Goal: Find specific page/section

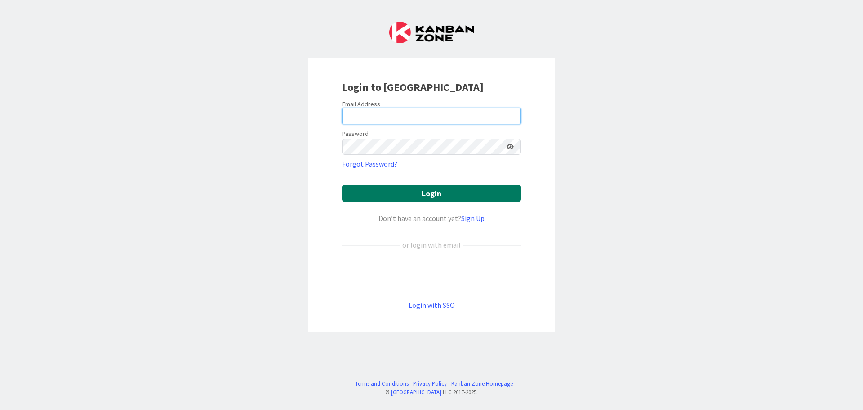
type input "[PERSON_NAME][EMAIL_ADDRESS][DOMAIN_NAME]"
click at [430, 197] on button "Login" at bounding box center [431, 193] width 179 height 18
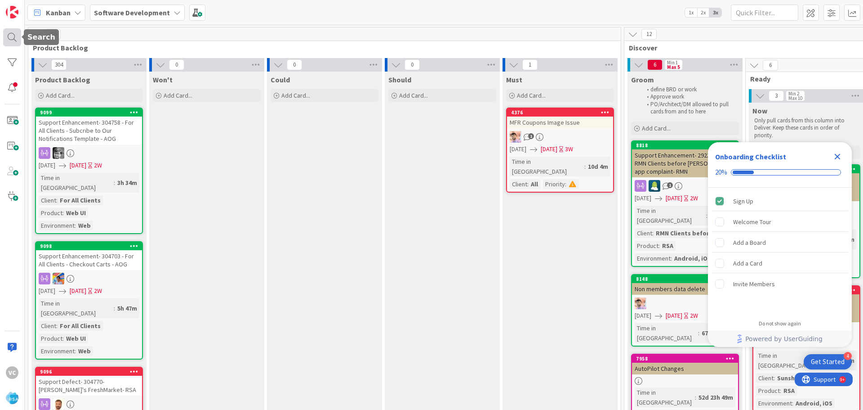
click at [12, 36] on div at bounding box center [12, 37] width 18 height 18
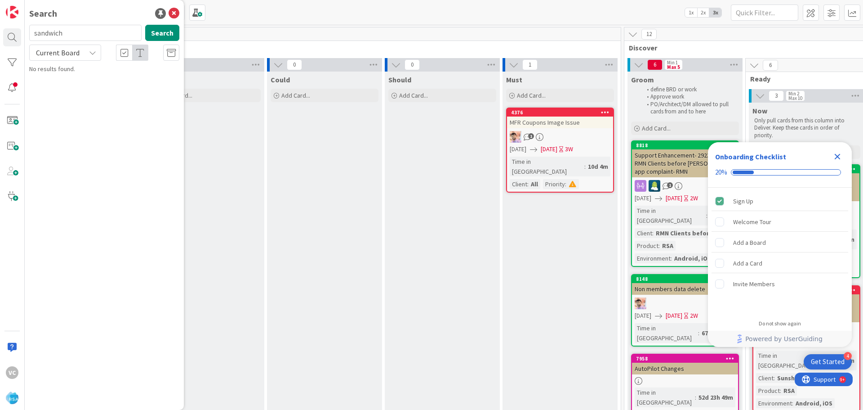
type input "sandwich"
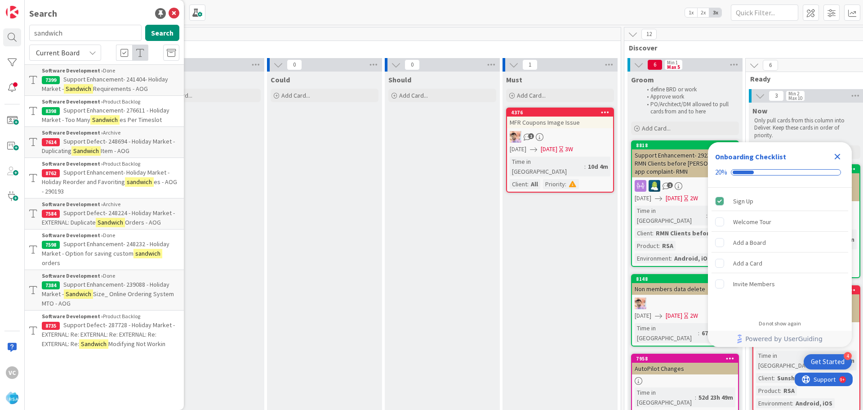
click at [143, 79] on span "Support Enhancement- 241404- Holiday Market -" at bounding box center [105, 84] width 126 height 18
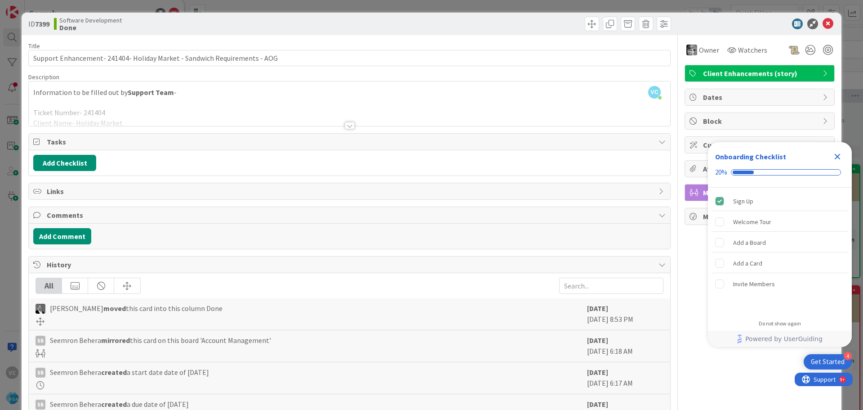
click at [346, 121] on div at bounding box center [350, 114] width 642 height 23
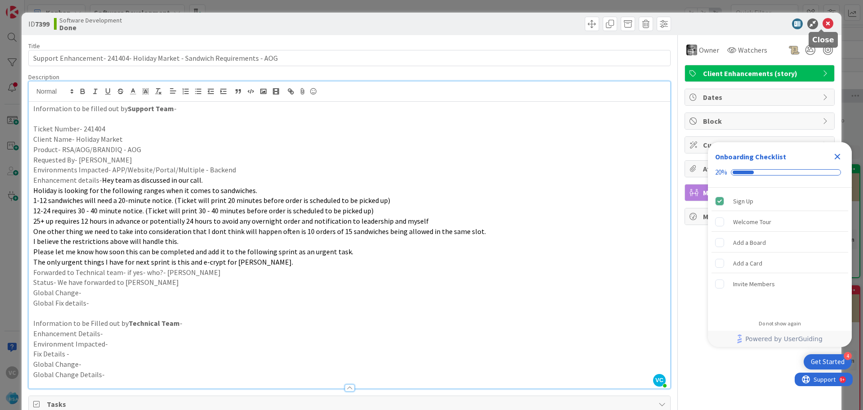
click at [826, 25] on icon at bounding box center [828, 23] width 11 height 11
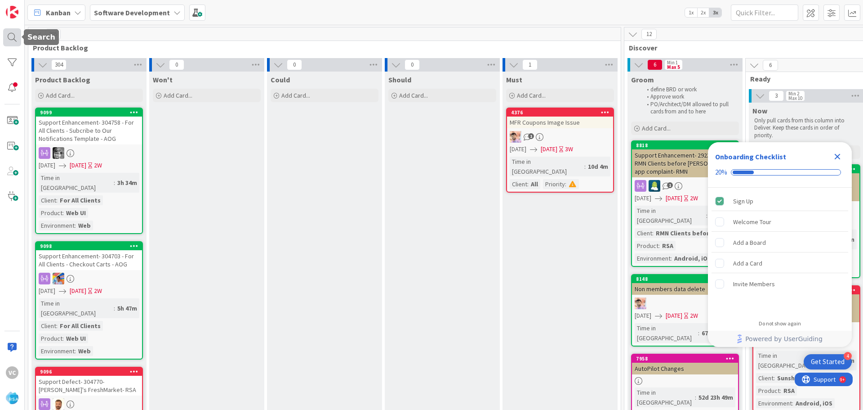
click at [10, 33] on div at bounding box center [12, 37] width 18 height 18
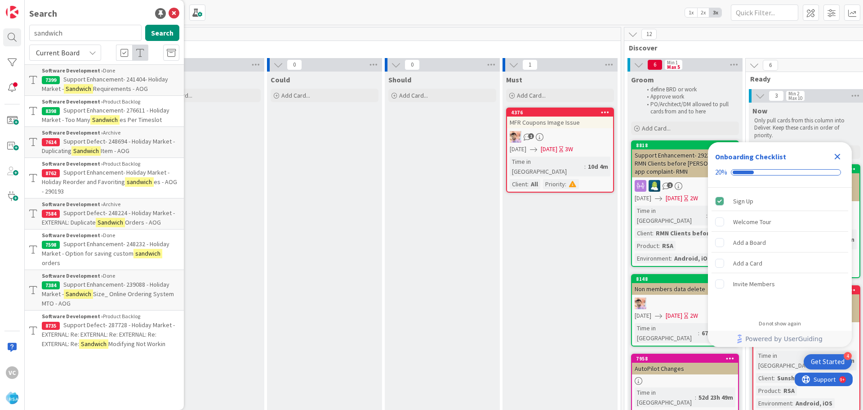
click at [141, 115] on p "Support Enhancement- 276611 - Holiday Market - Too Many Sandwich es Per Timeslot" at bounding box center [111, 115] width 138 height 19
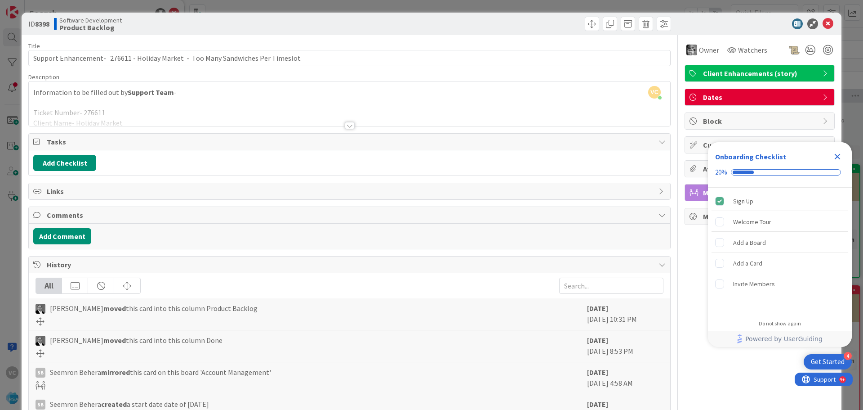
click at [345, 125] on div at bounding box center [350, 125] width 10 height 7
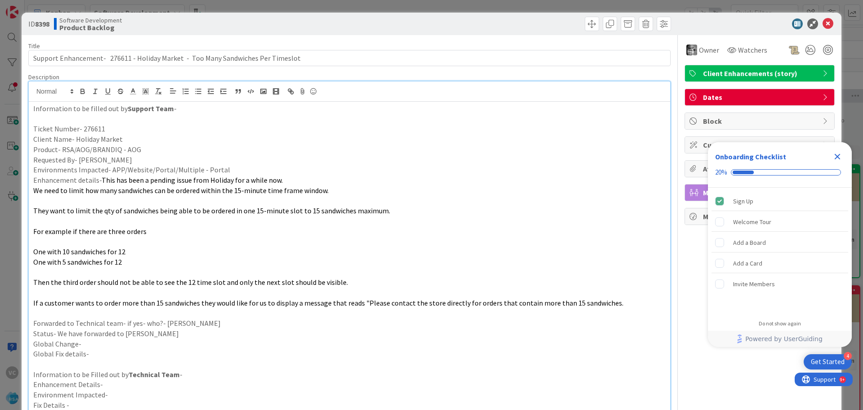
click at [45, 23] on b "8398" at bounding box center [42, 23] width 14 height 9
copy span "ID 8398"
click at [835, 156] on icon "Close Checklist" at bounding box center [837, 156] width 11 height 11
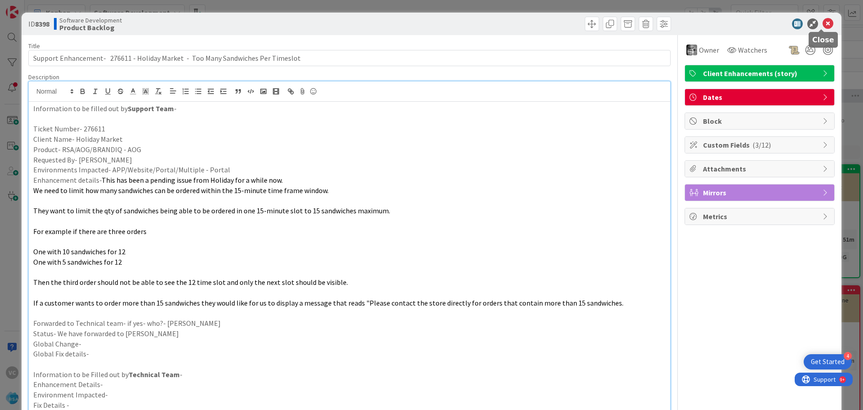
click at [823, 26] on icon at bounding box center [828, 23] width 11 height 11
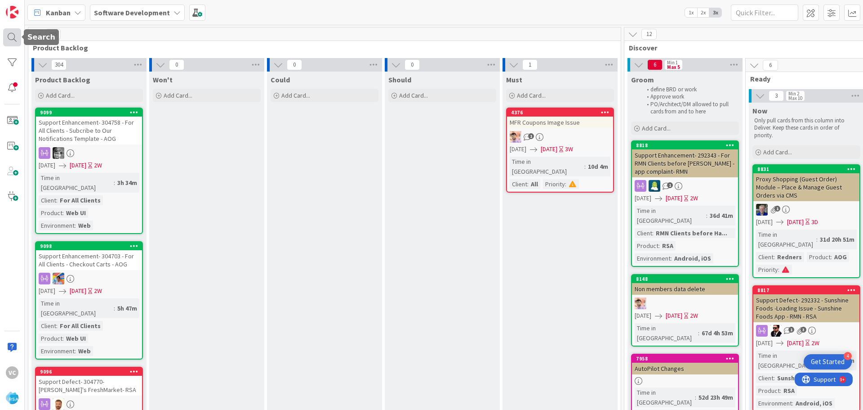
click at [18, 40] on div at bounding box center [12, 37] width 18 height 18
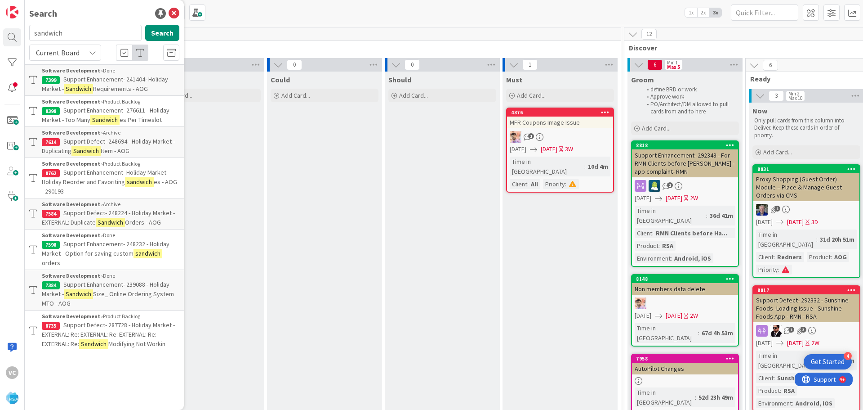
click at [108, 114] on span "Support Enhancement- 276611 - Holiday Market - Too Many" at bounding box center [106, 115] width 128 height 18
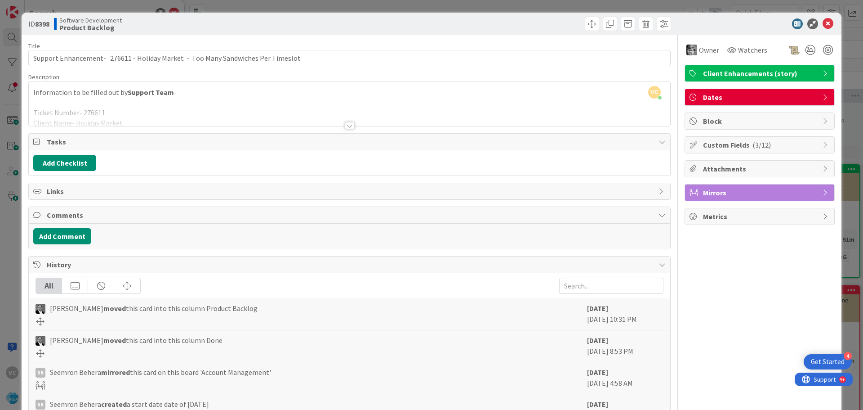
click at [341, 126] on div at bounding box center [349, 121] width 643 height 10
click at [345, 125] on div at bounding box center [350, 125] width 10 height 7
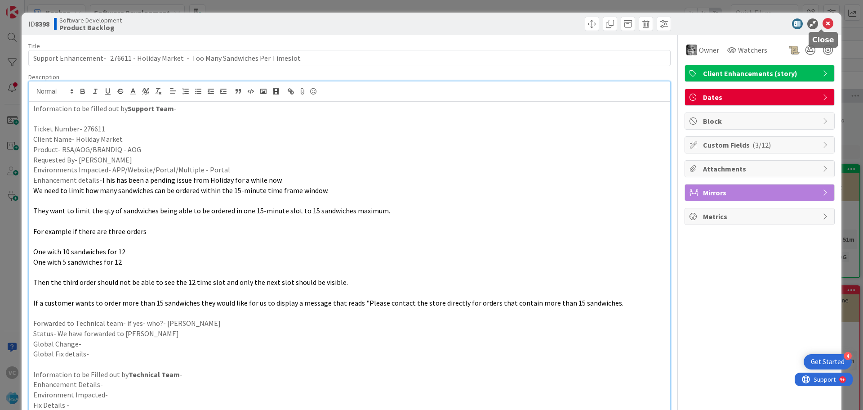
click at [823, 23] on icon at bounding box center [828, 23] width 11 height 11
